Goal: Connect with others: Ask a question

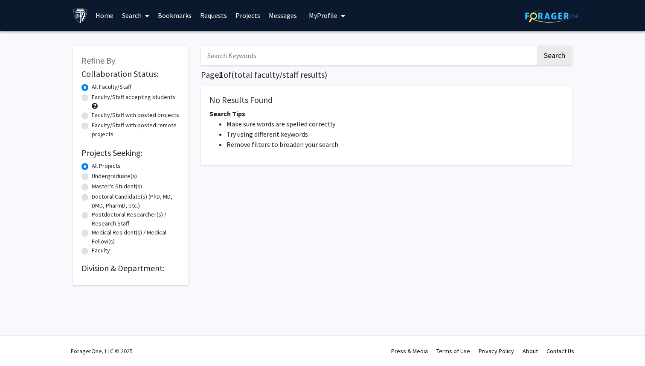
click at [325, 10] on button "My Profile" at bounding box center [326, 15] width 41 height 31
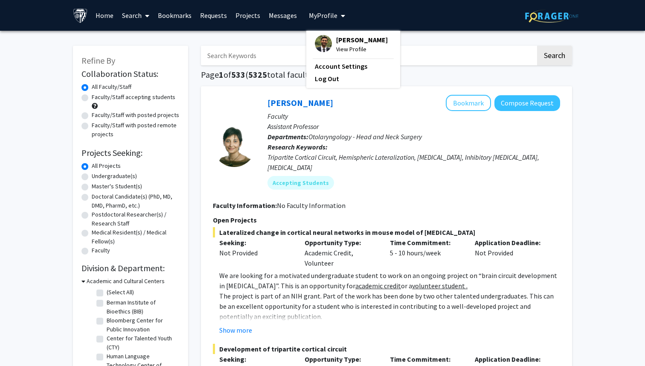
click at [340, 49] on span "View Profile" at bounding box center [362, 48] width 52 height 9
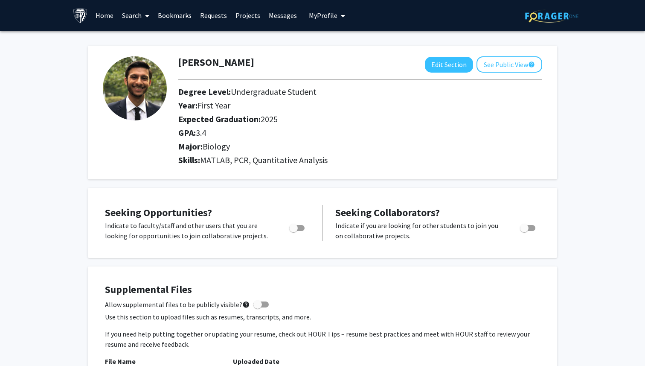
click at [111, 14] on link "Home" at bounding box center [104, 15] width 26 height 30
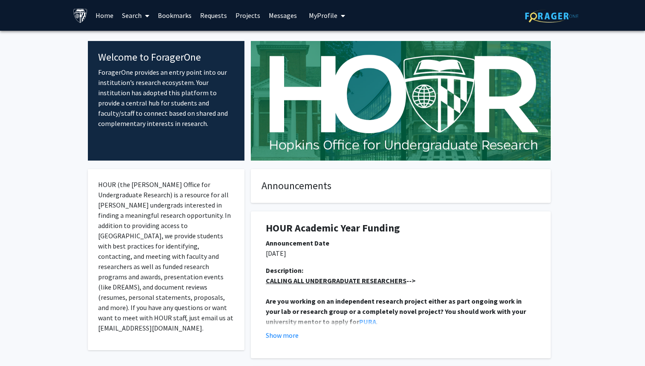
click at [324, 15] on span "My Profile" at bounding box center [323, 15] width 29 height 9
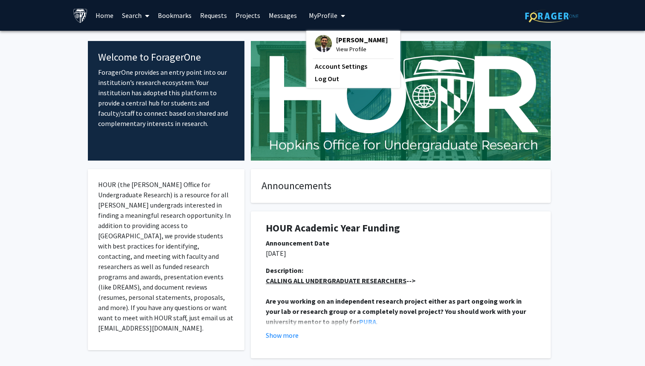
click at [346, 47] on span "View Profile" at bounding box center [362, 48] width 52 height 9
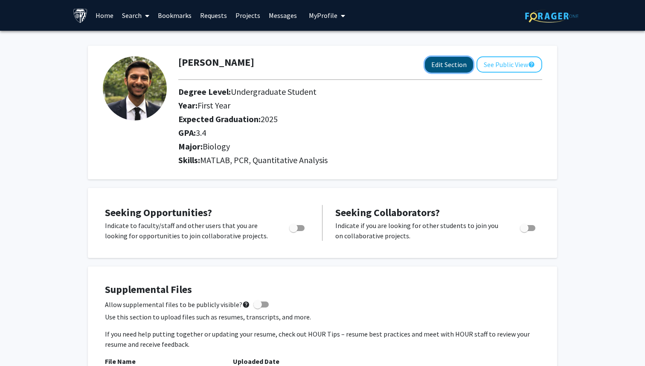
click at [446, 61] on button "Edit Section" at bounding box center [449, 65] width 48 height 16
select select
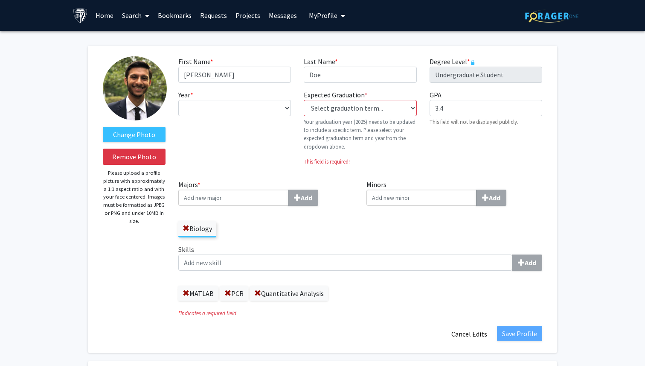
click at [141, 17] on link "Search" at bounding box center [136, 15] width 36 height 30
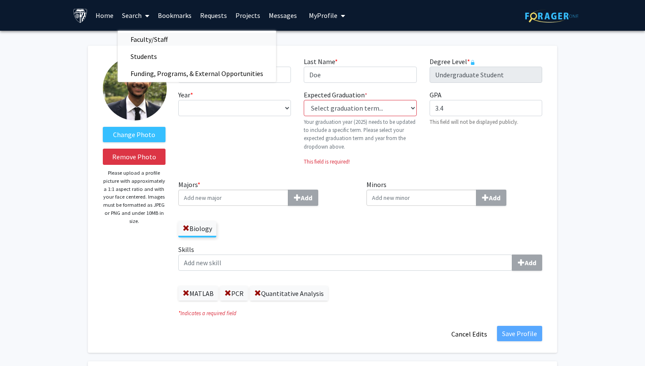
click at [150, 42] on span "Faculty/Staff" at bounding box center [149, 39] width 63 height 17
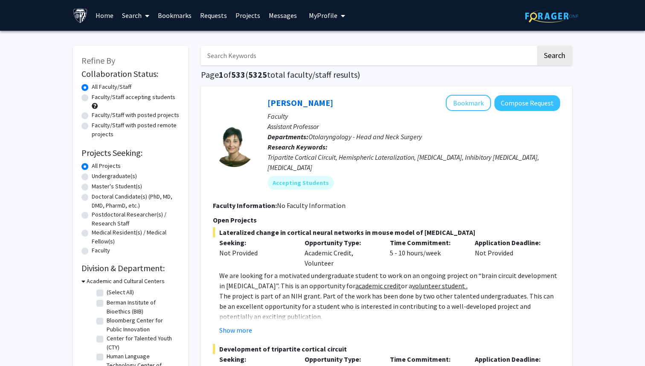
click at [230, 57] on input "Search Keywords" at bounding box center [368, 56] width 335 height 20
type input "[MEDICAL_DATA]"
click at [537, 46] on button "Search" at bounding box center [554, 56] width 35 height 20
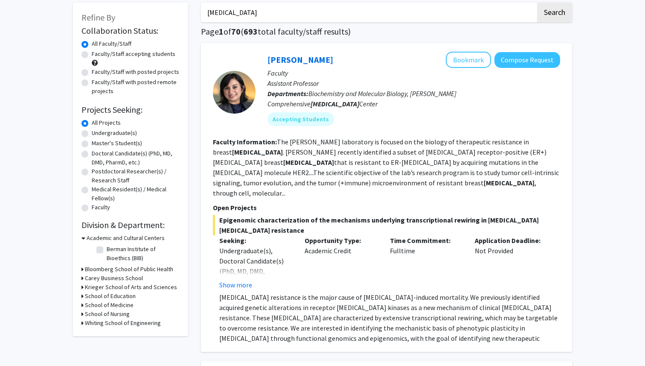
scroll to position [41, 0]
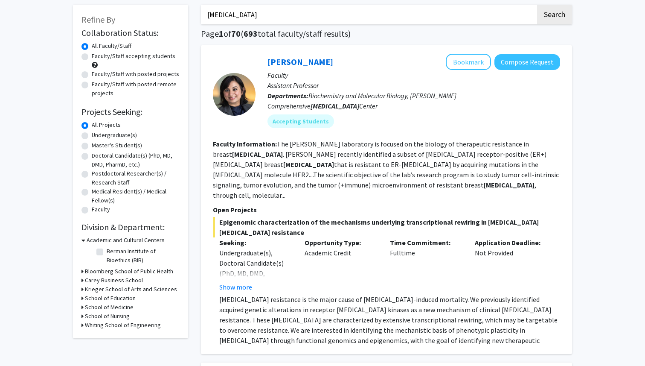
click at [92, 59] on label "Faculty/Staff accepting students" at bounding box center [134, 56] width 84 height 9
click at [92, 57] on input "Faculty/Staff accepting students" at bounding box center [95, 55] width 6 height 6
radio input "true"
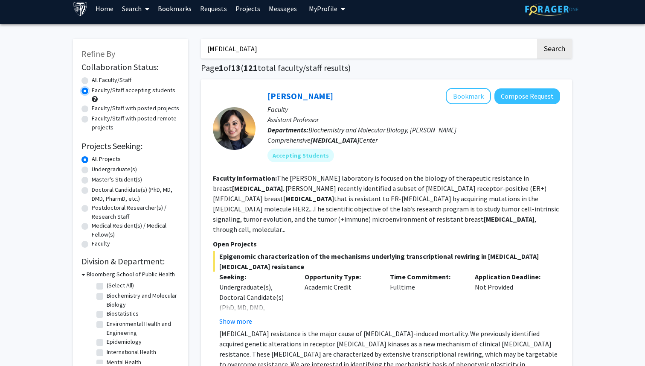
scroll to position [6, 0]
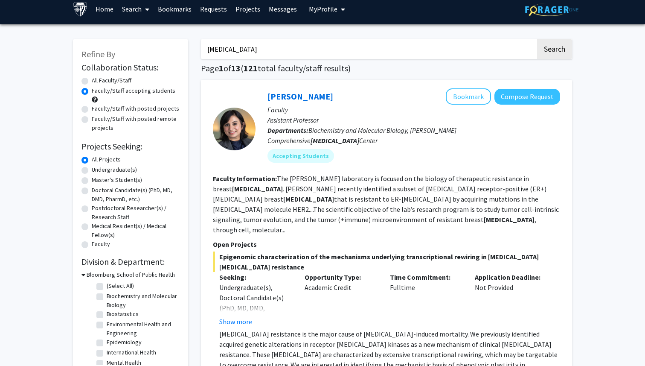
click at [92, 110] on label "Faculty/Staff with posted projects" at bounding box center [135, 108] width 87 height 9
click at [92, 110] on input "Faculty/Staff with posted projects" at bounding box center [95, 107] width 6 height 6
radio input "true"
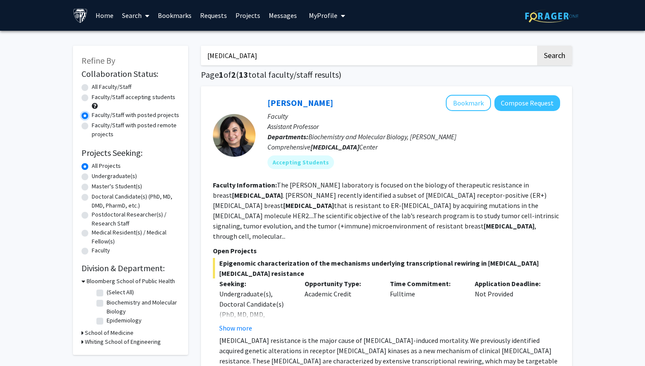
scroll to position [15, 0]
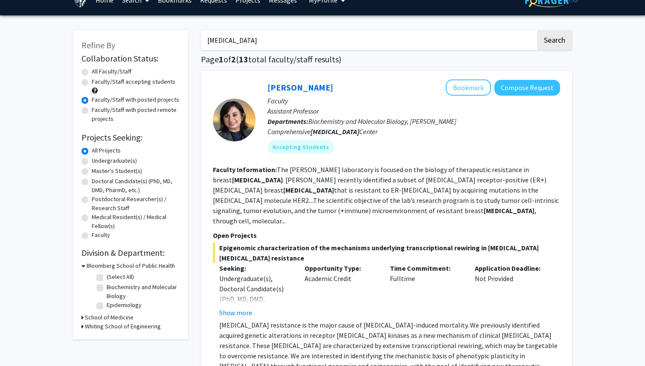
click at [92, 111] on label "Faculty/Staff with posted remote projects" at bounding box center [136, 114] width 88 height 18
click at [92, 111] on input "Faculty/Staff with posted remote projects" at bounding box center [95, 108] width 6 height 6
radio input "true"
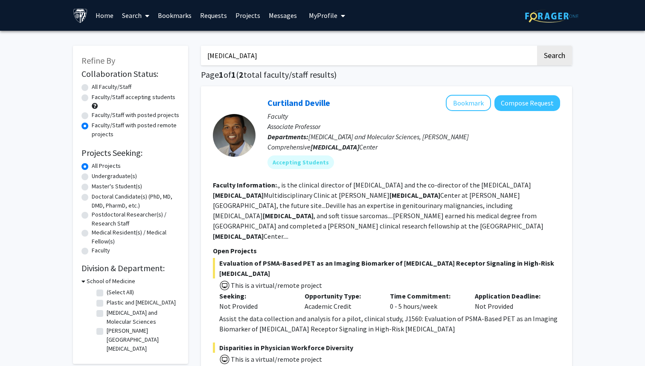
click at [92, 85] on label "All Faculty/Staff" at bounding box center [112, 86] width 40 height 9
click at [92, 85] on input "All Faculty/Staff" at bounding box center [95, 85] width 6 height 6
radio input "true"
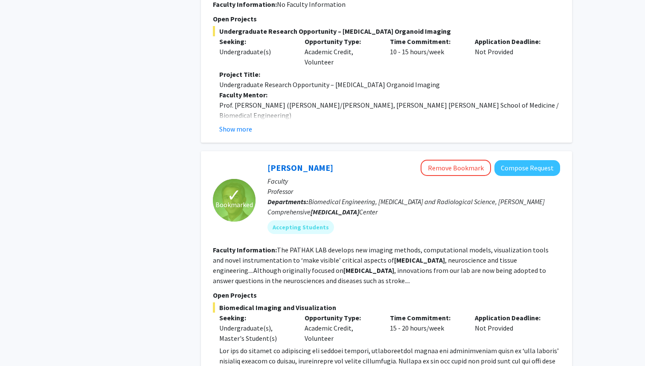
scroll to position [1544, 0]
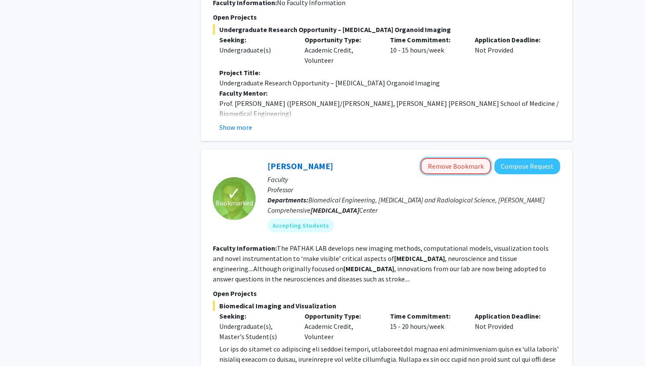
click at [461, 158] on button "Remove Bookmark" at bounding box center [456, 166] width 70 height 16
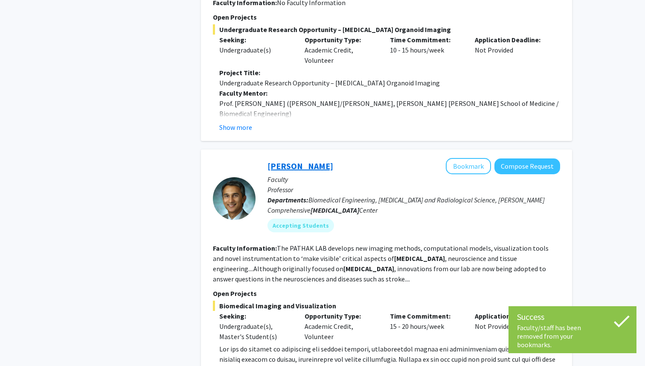
click at [294, 160] on link "[PERSON_NAME]" at bounding box center [301, 165] width 66 height 11
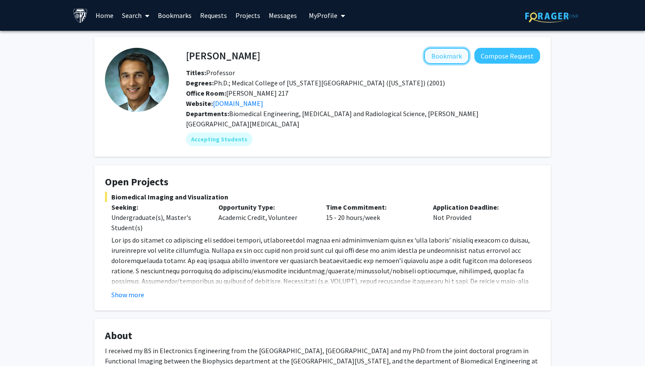
click at [453, 56] on button "Bookmark" at bounding box center [446, 56] width 45 height 16
click at [181, 16] on link "Bookmarks" at bounding box center [175, 15] width 42 height 30
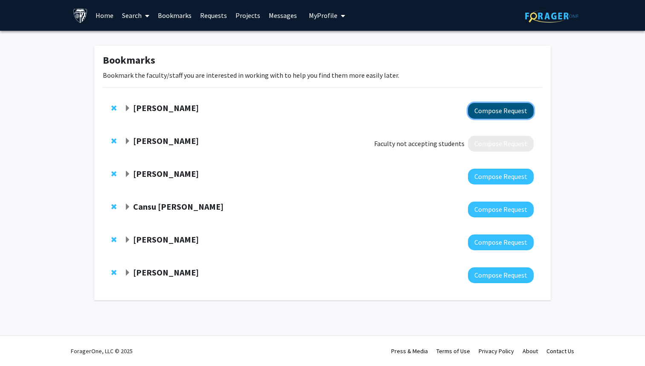
click at [495, 111] on button "Compose Request" at bounding box center [501, 111] width 66 height 16
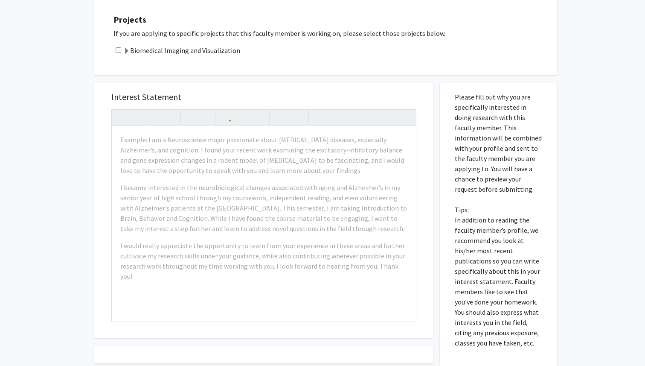
scroll to position [304, 0]
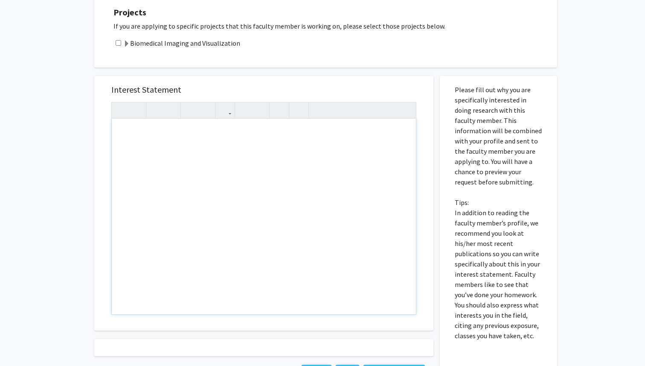
click at [338, 193] on div "Note to users with screen readers: Please press Alt+0 or Option+0 to deactivate…" at bounding box center [264, 216] width 304 height 195
type textarea "ASdalkdaslkdj"
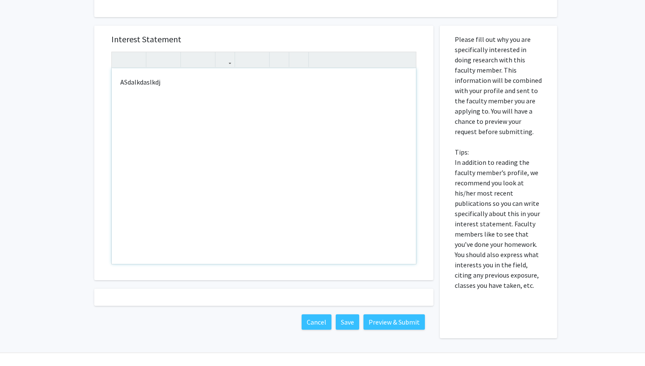
scroll to position [371, 0]
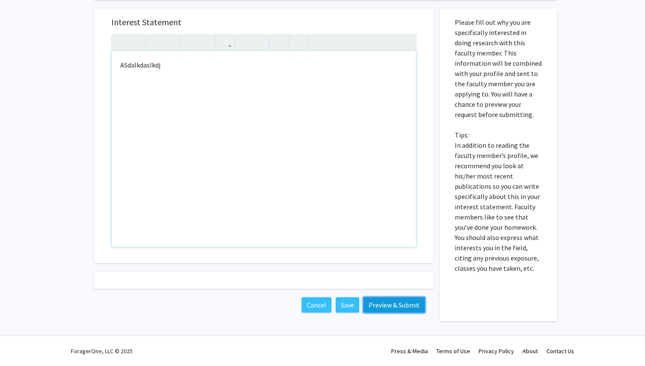
click at [410, 305] on button "Preview & Submit" at bounding box center [394, 304] width 61 height 15
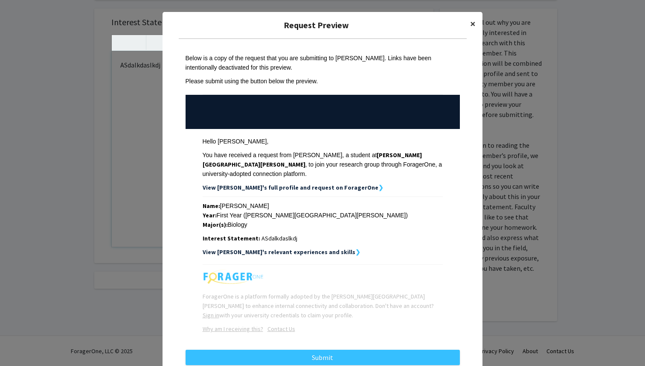
click at [474, 23] on span "×" at bounding box center [473, 23] width 6 height 13
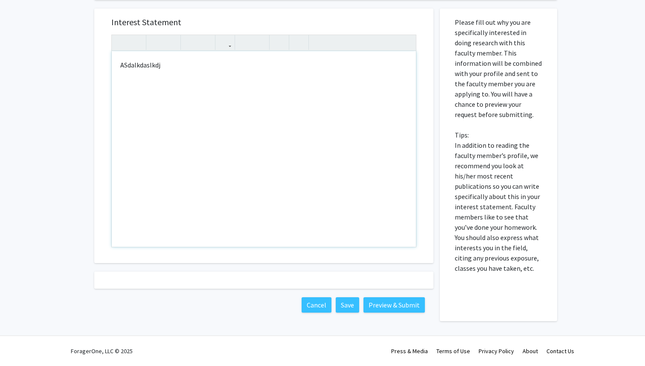
scroll to position [0, 0]
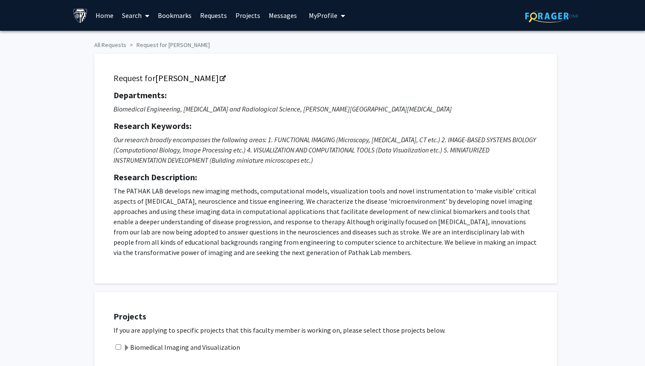
click at [139, 22] on link "Search" at bounding box center [136, 15] width 36 height 30
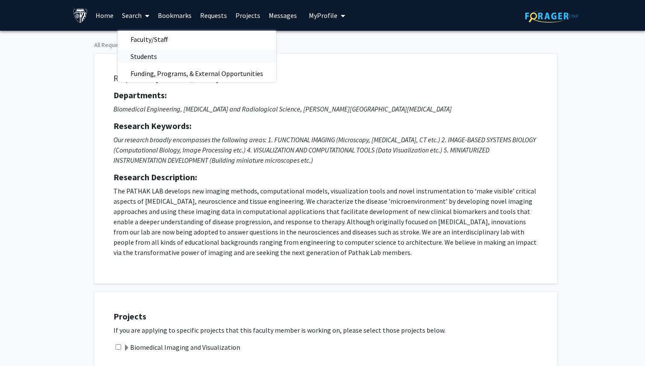
click at [143, 58] on span "Students" at bounding box center [144, 56] width 52 height 17
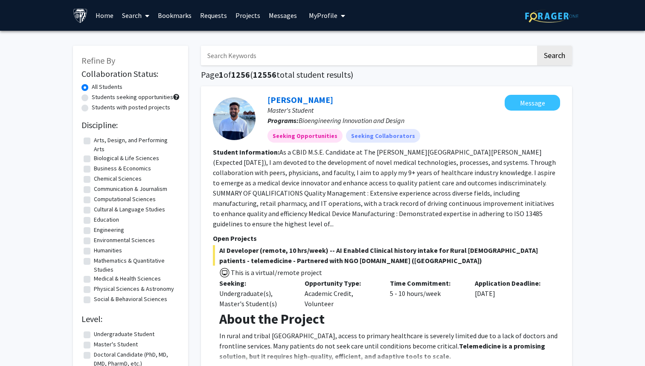
click at [280, 47] on input "Search Keywords" at bounding box center [368, 56] width 335 height 20
type input "matlab"
click at [537, 46] on button "Search" at bounding box center [554, 56] width 35 height 20
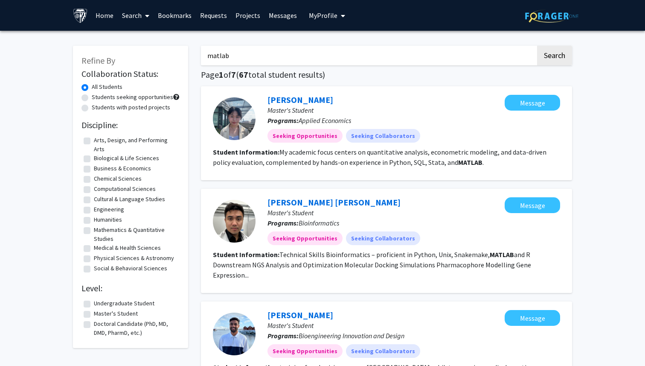
click at [145, 19] on span at bounding box center [146, 16] width 8 height 30
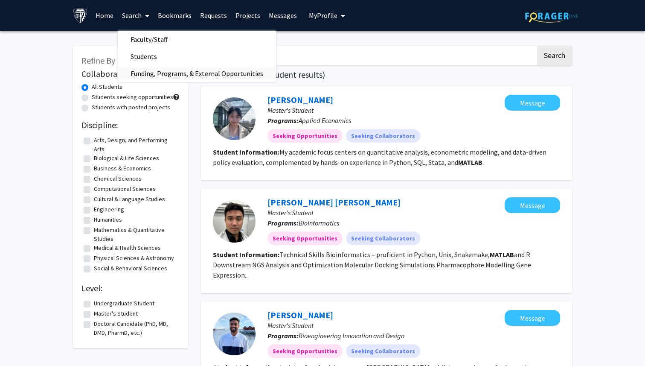
click at [152, 73] on span "Funding, Programs, & External Opportunities" at bounding box center [197, 73] width 158 height 17
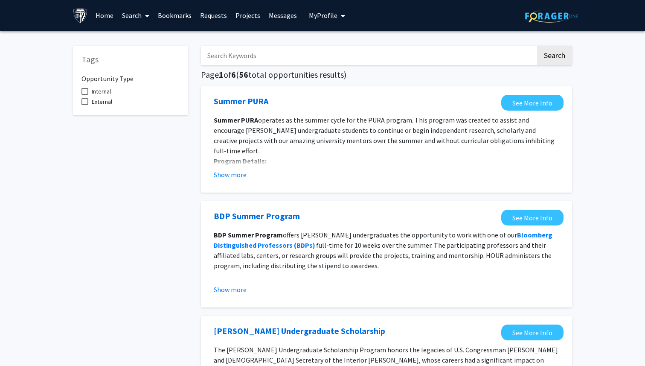
click at [144, 18] on span at bounding box center [146, 16] width 8 height 30
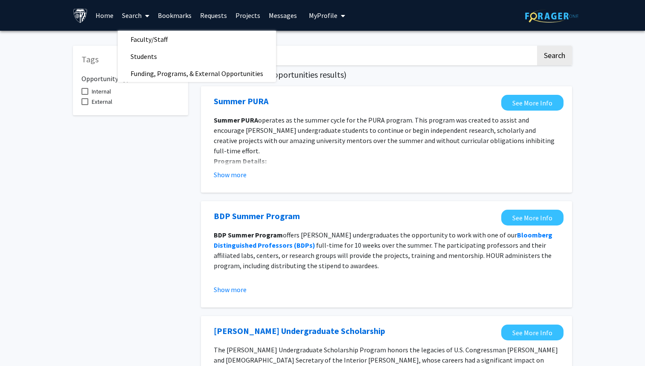
click at [430, 76] on h5 "Page 1 of 6 ( 56 total opportunities results)" at bounding box center [386, 75] width 371 height 10
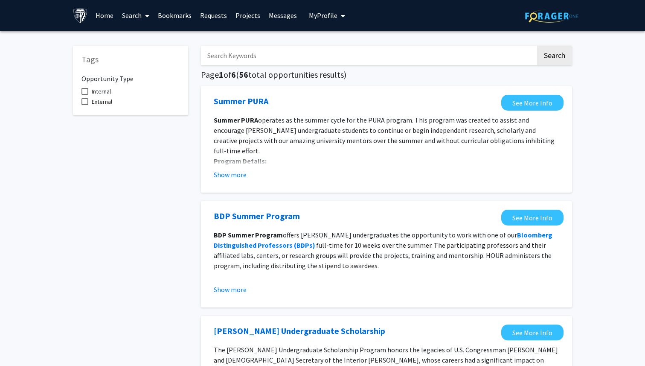
click at [111, 13] on link "Home" at bounding box center [104, 15] width 26 height 30
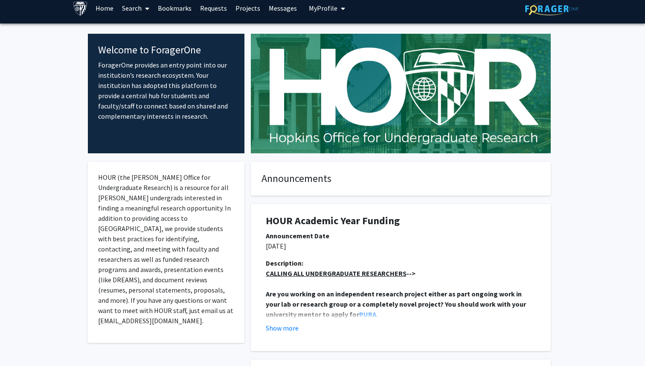
scroll to position [7, 0]
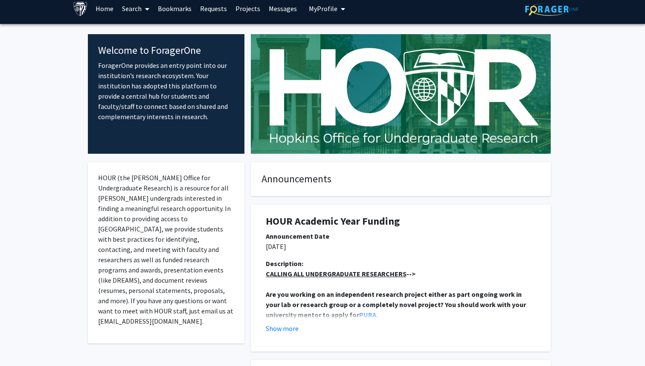
click at [245, 9] on link "Projects" at bounding box center [247, 9] width 33 height 30
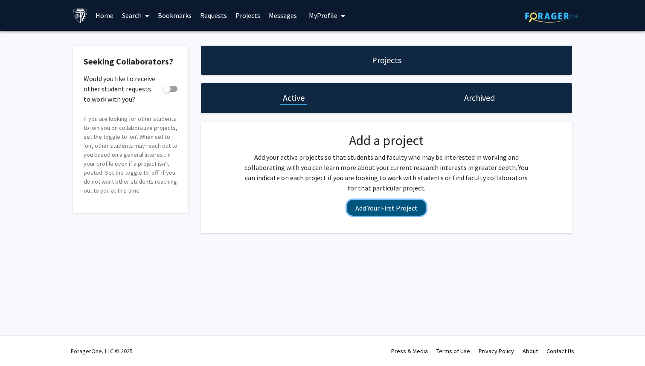
click at [376, 210] on button "Add Your First Project" at bounding box center [386, 208] width 79 height 16
